Goal: Transaction & Acquisition: Download file/media

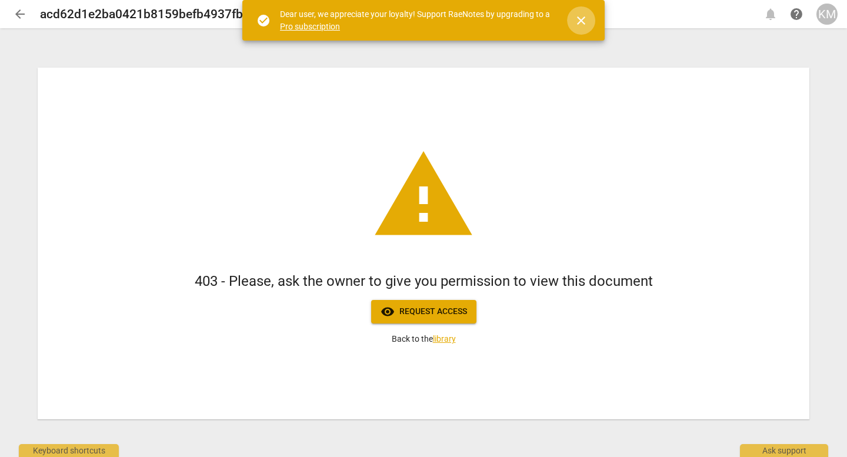
click at [584, 16] on span "close" at bounding box center [581, 21] width 14 height 14
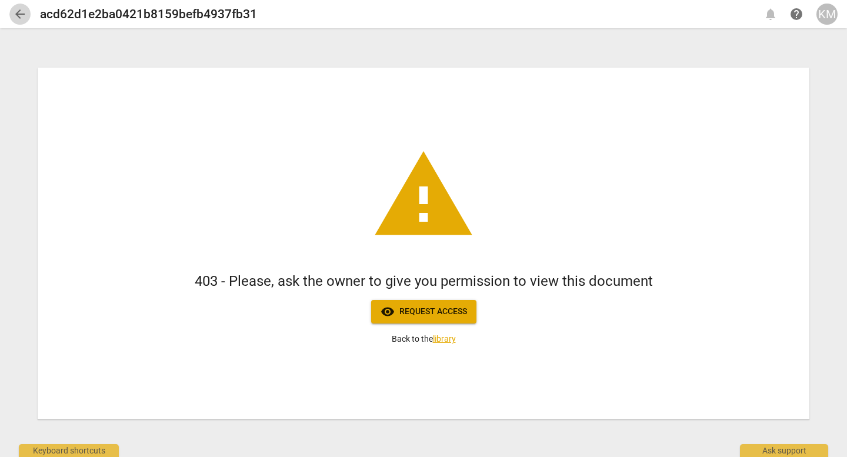
click at [23, 8] on span "arrow_back" at bounding box center [20, 14] width 14 height 14
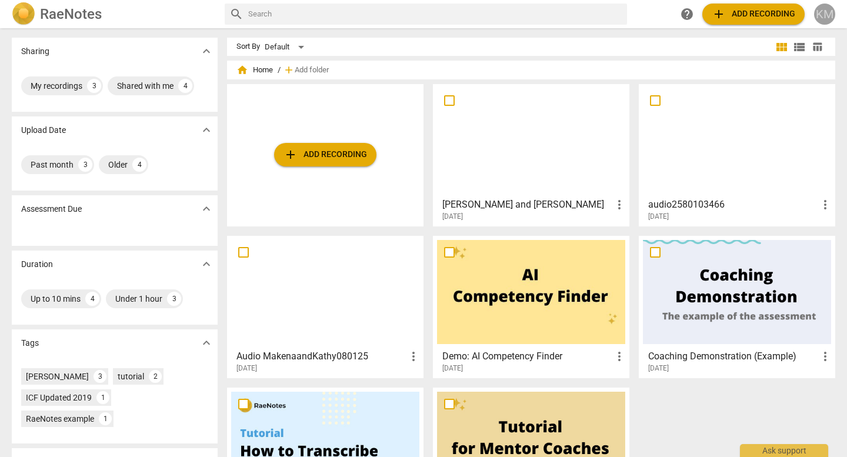
click at [824, 18] on div "KM" at bounding box center [824, 14] width 21 height 21
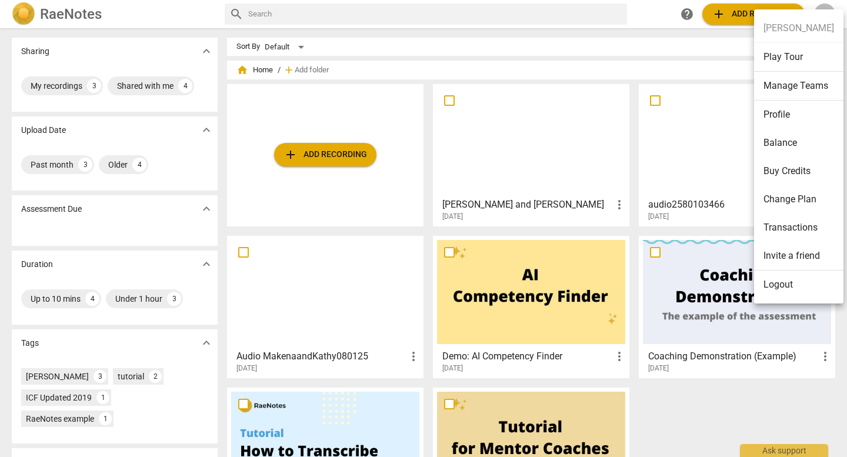
click at [824, 18] on ul "[PERSON_NAME] Play Tour Manage Teams Profile Balance Buy Credits Change Plan Tr…" at bounding box center [798, 156] width 89 height 294
click at [777, 282] on li "Logout" at bounding box center [798, 285] width 89 height 28
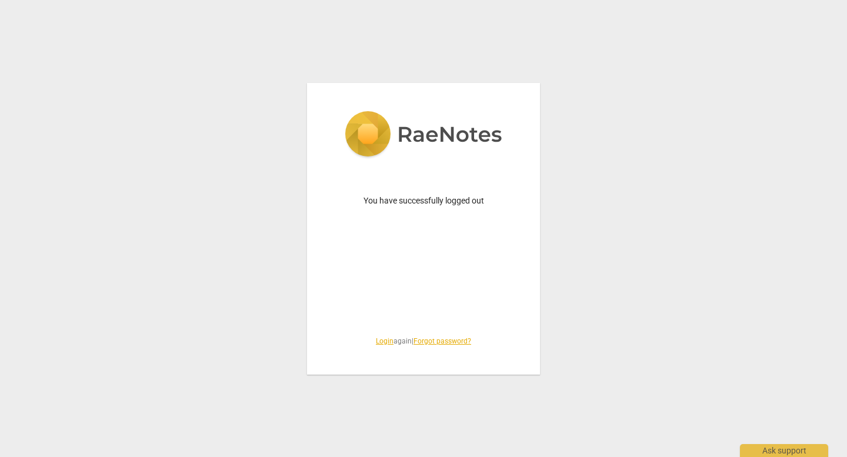
click at [376, 341] on link "Login" at bounding box center [385, 341] width 18 height 8
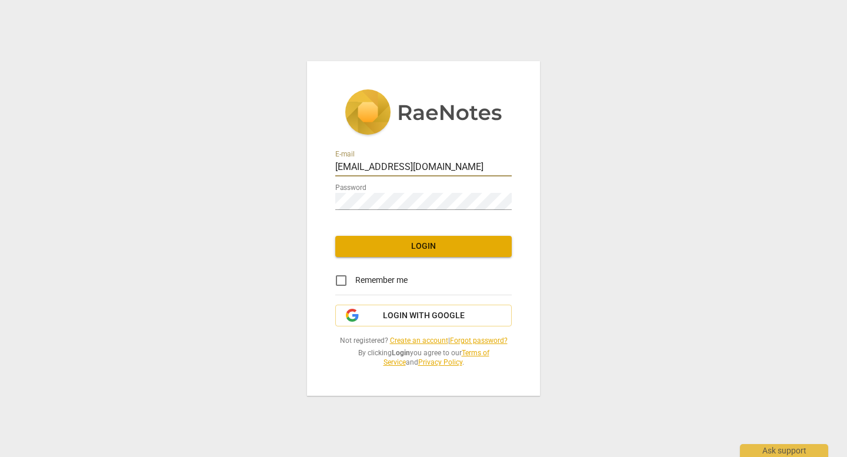
click at [373, 163] on input "[EMAIL_ADDRESS][DOMAIN_NAME]" at bounding box center [423, 167] width 177 height 17
type input "[PERSON_NAME][EMAIL_ADDRESS][DOMAIN_NAME]"
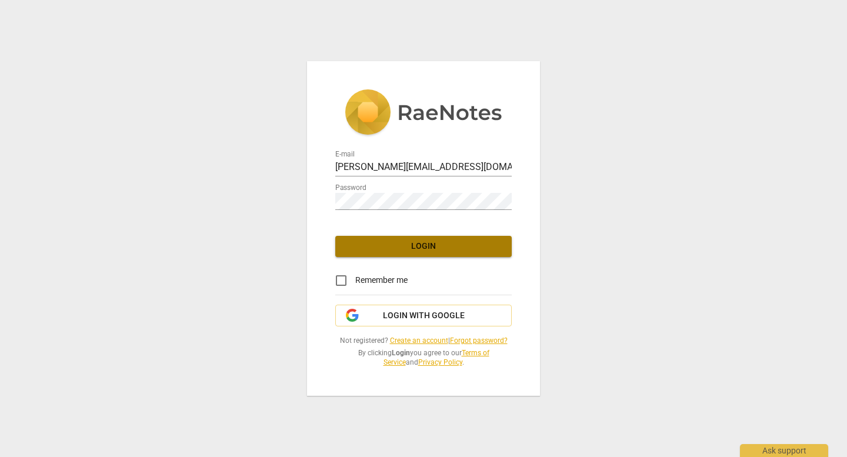
click at [441, 247] on span "Login" at bounding box center [424, 247] width 158 height 12
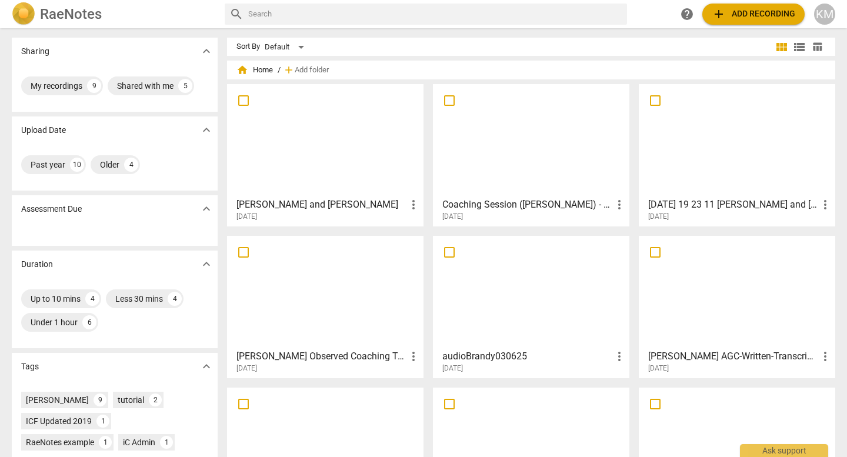
click at [712, 135] on div at bounding box center [737, 140] width 188 height 104
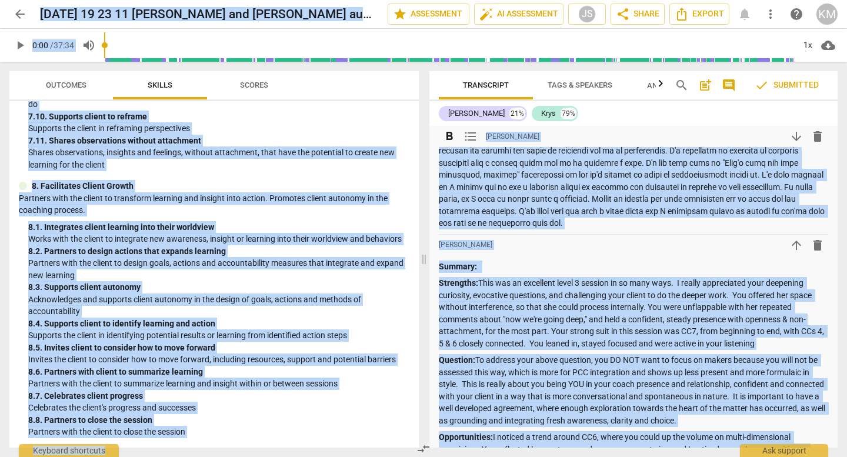
scroll to position [109, 0]
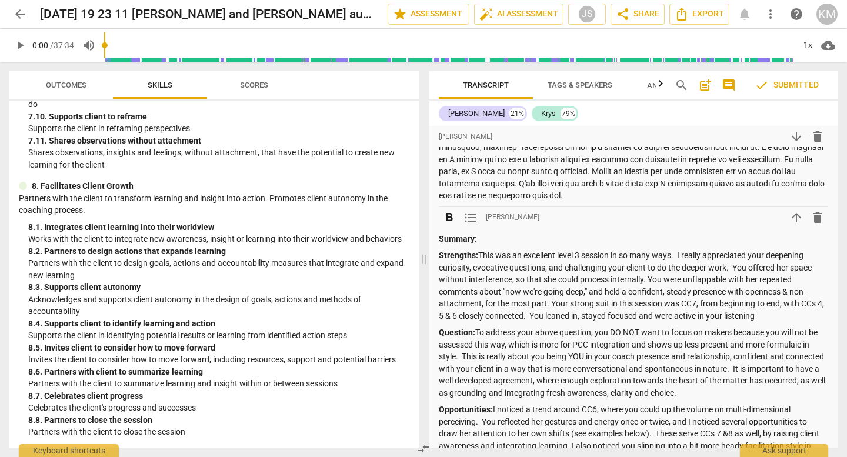
click at [501, 235] on p "Summary:" at bounding box center [634, 239] width 390 height 12
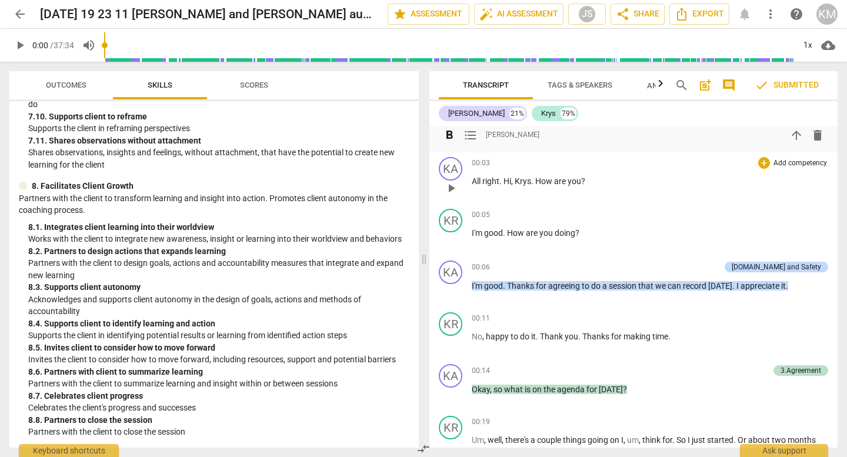
scroll to position [899, 0]
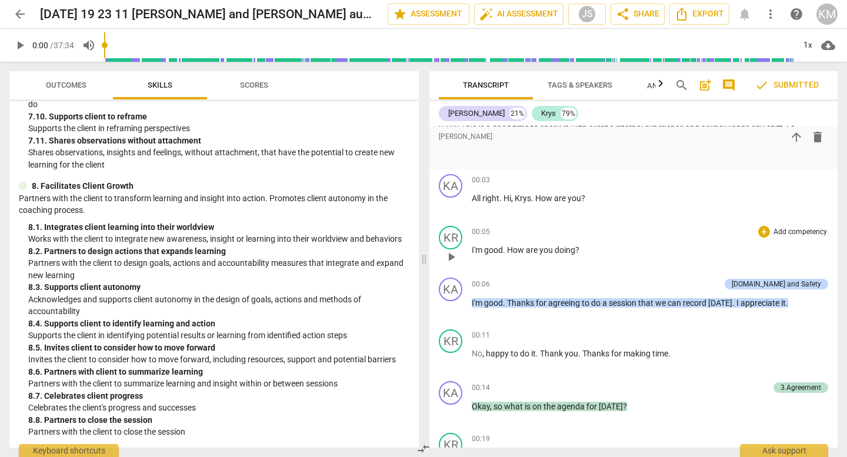
drag, startPoint x: 442, startPoint y: 177, endPoint x: 483, endPoint y: 247, distance: 81.2
click at [483, 247] on div "format_bold format_list_bulleted [PERSON_NAME] arrow_downward delete Summary: f…" at bounding box center [634, 287] width 408 height 322
drag, startPoint x: 470, startPoint y: 180, endPoint x: 532, endPoint y: 235, distance: 82.9
click at [532, 235] on div "format_bold format_list_bulleted [PERSON_NAME] arrow_downward delete Summary: f…" at bounding box center [634, 287] width 408 height 322
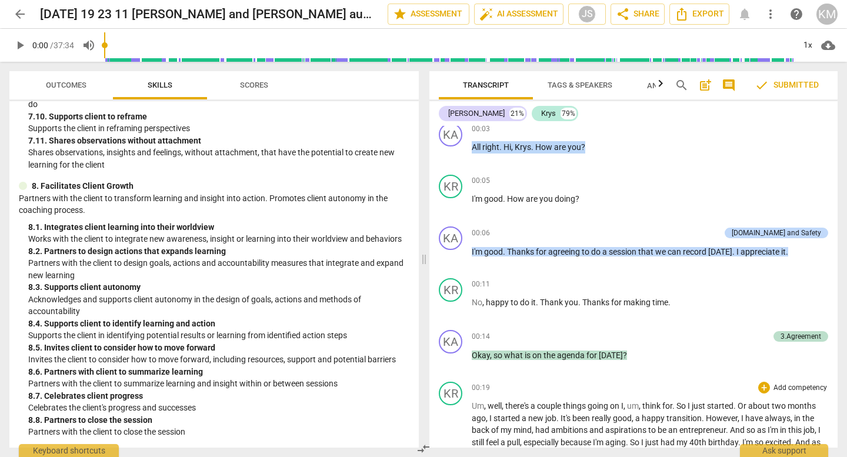
scroll to position [952, 0]
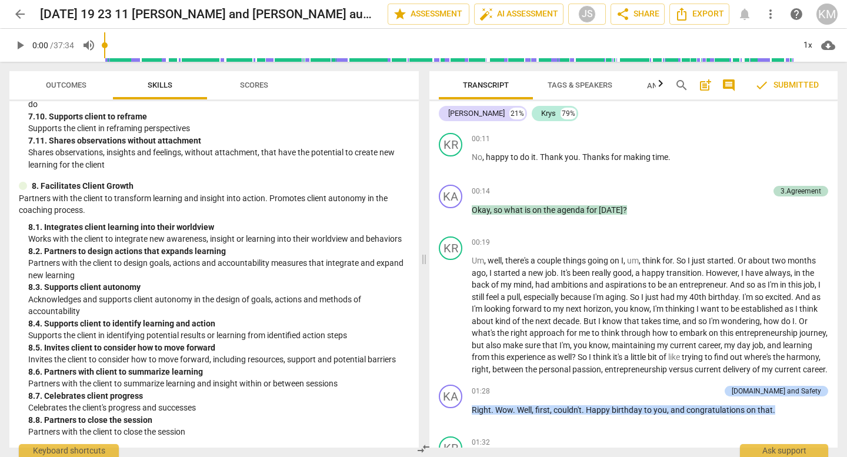
drag, startPoint x: 469, startPoint y: 210, endPoint x: 590, endPoint y: 455, distance: 274.2
click at [590, 455] on div "Transcript Tags & Speakers Analytics New search post_add comment check Submitte…" at bounding box center [636, 259] width 423 height 395
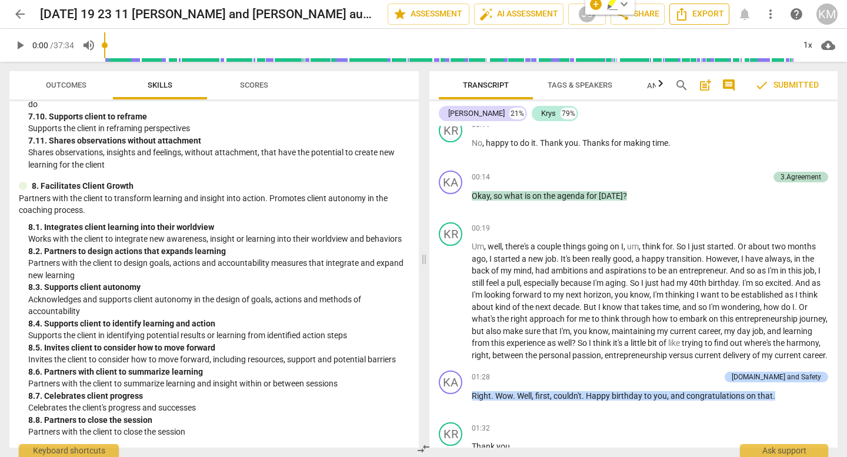
click at [704, 14] on span "Export" at bounding box center [699, 14] width 49 height 14
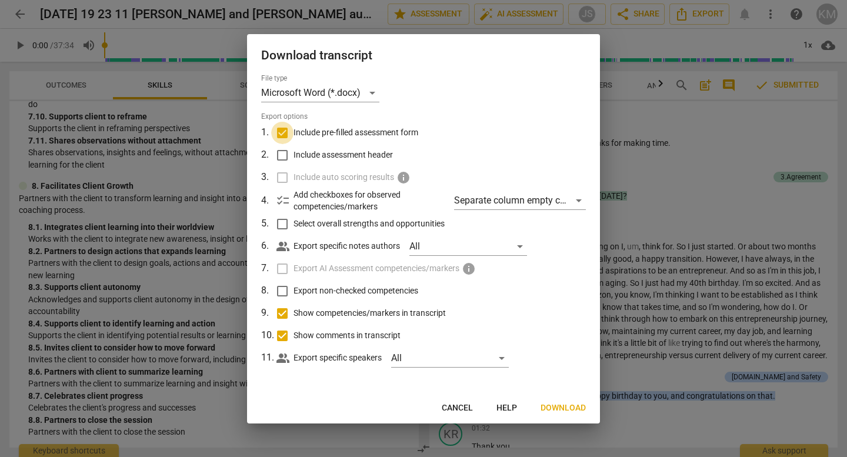
click at [285, 131] on input "Include pre-filled assessment form" at bounding box center [282, 133] width 22 height 22
checkbox input "false"
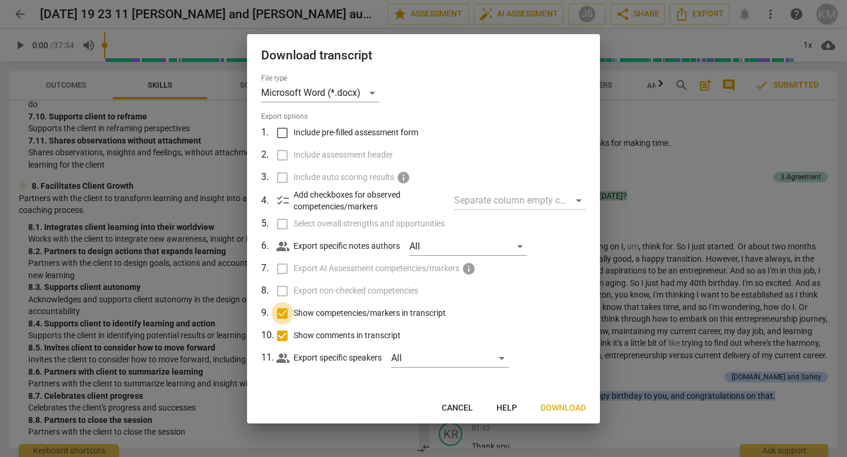
click at [278, 311] on input "Show competencies/markers in transcript" at bounding box center [282, 313] width 22 height 22
checkbox input "false"
click at [280, 332] on input "Show comments in transcript" at bounding box center [282, 336] width 22 height 22
checkbox input "false"
click at [561, 409] on span "Download" at bounding box center [563, 409] width 45 height 12
